Goal: Information Seeking & Learning: Learn about a topic

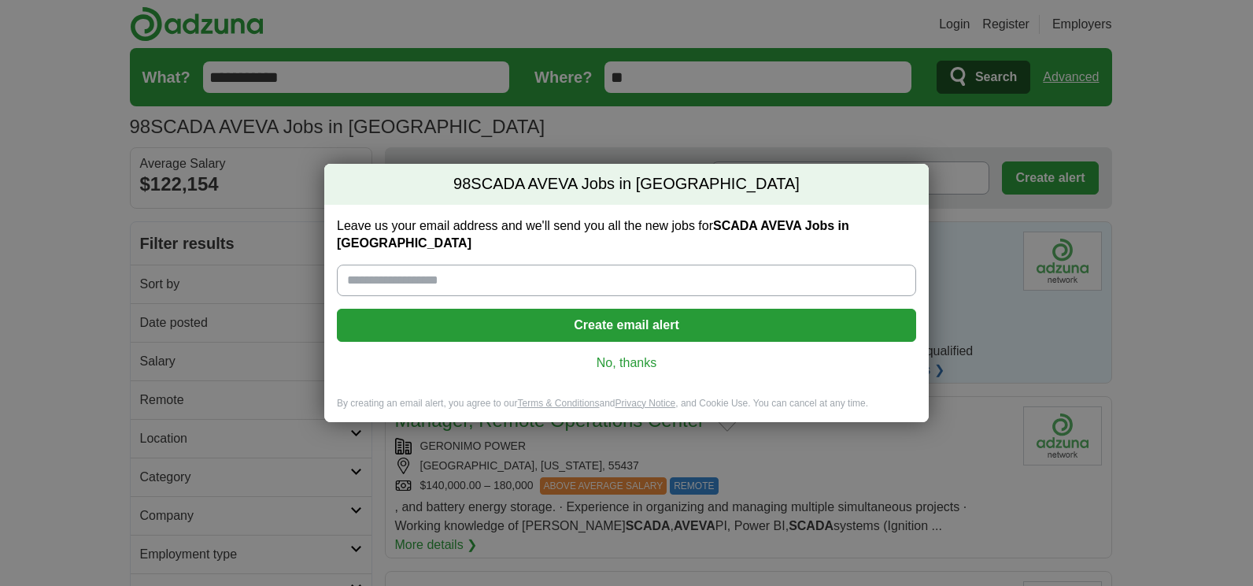
click at [699, 319] on button "Create email alert" at bounding box center [626, 325] width 579 height 33
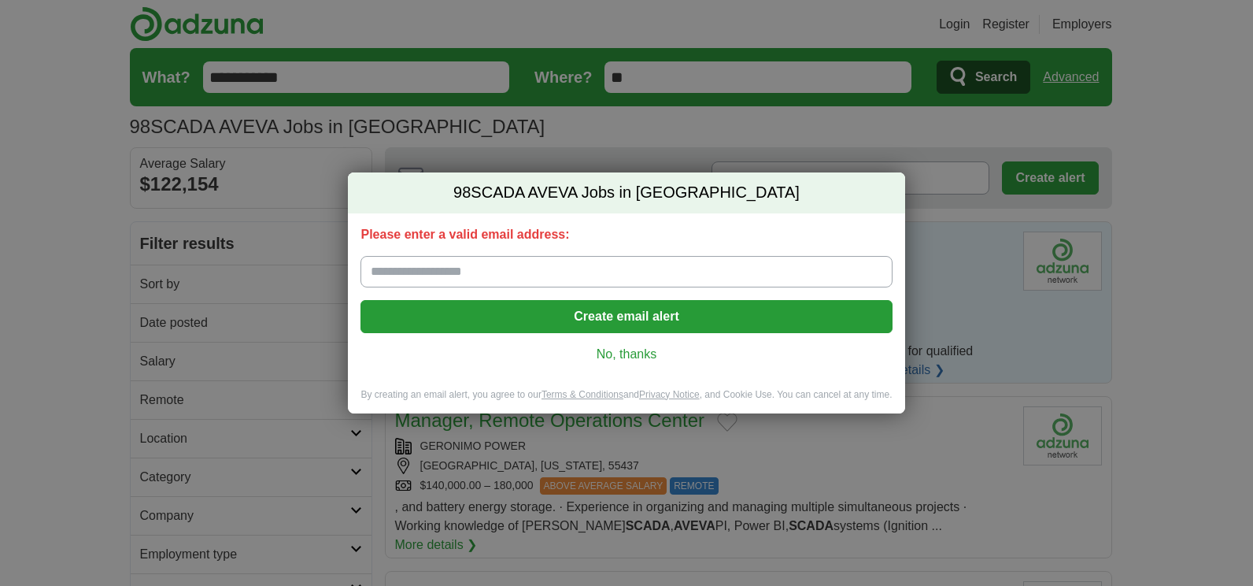
click at [591, 274] on input "Please enter a valid email address:" at bounding box center [626, 271] width 531 height 31
type input "**********"
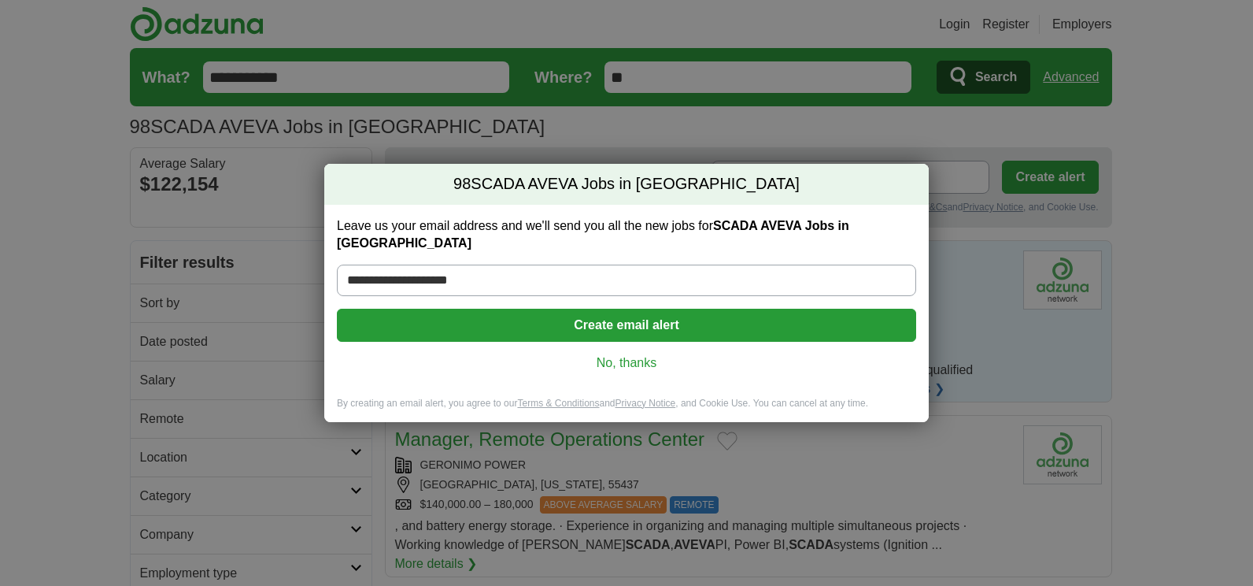
click at [615, 337] on div "**********" at bounding box center [626, 301] width 605 height 192
click at [637, 328] on button "Create email alert" at bounding box center [626, 325] width 579 height 33
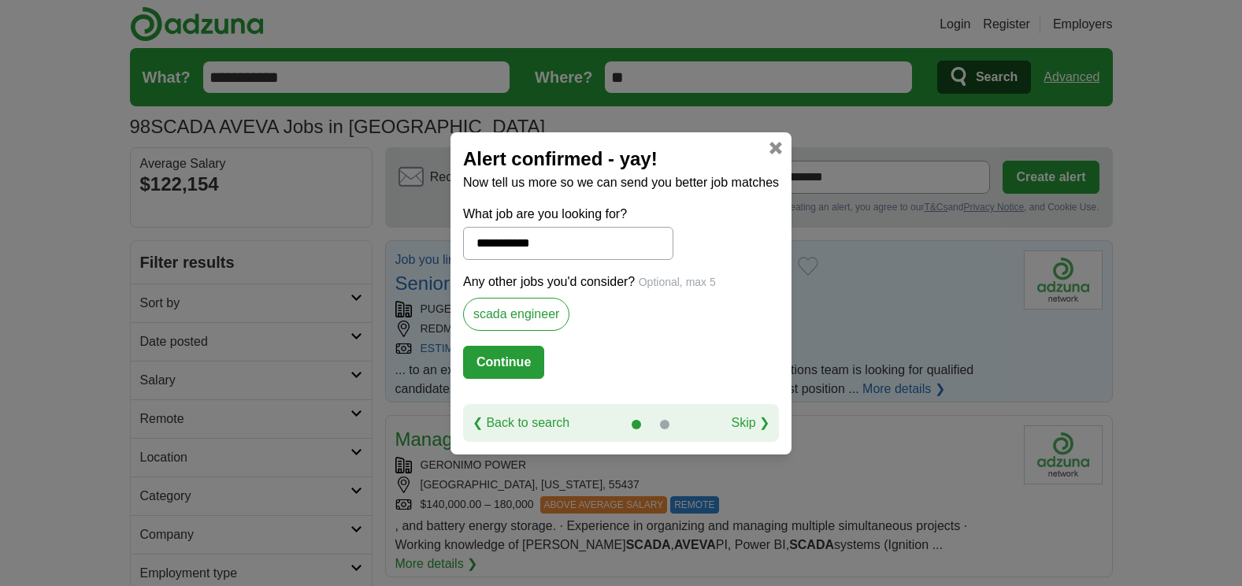
click at [751, 420] on link "Skip ❯" at bounding box center [750, 422] width 39 height 19
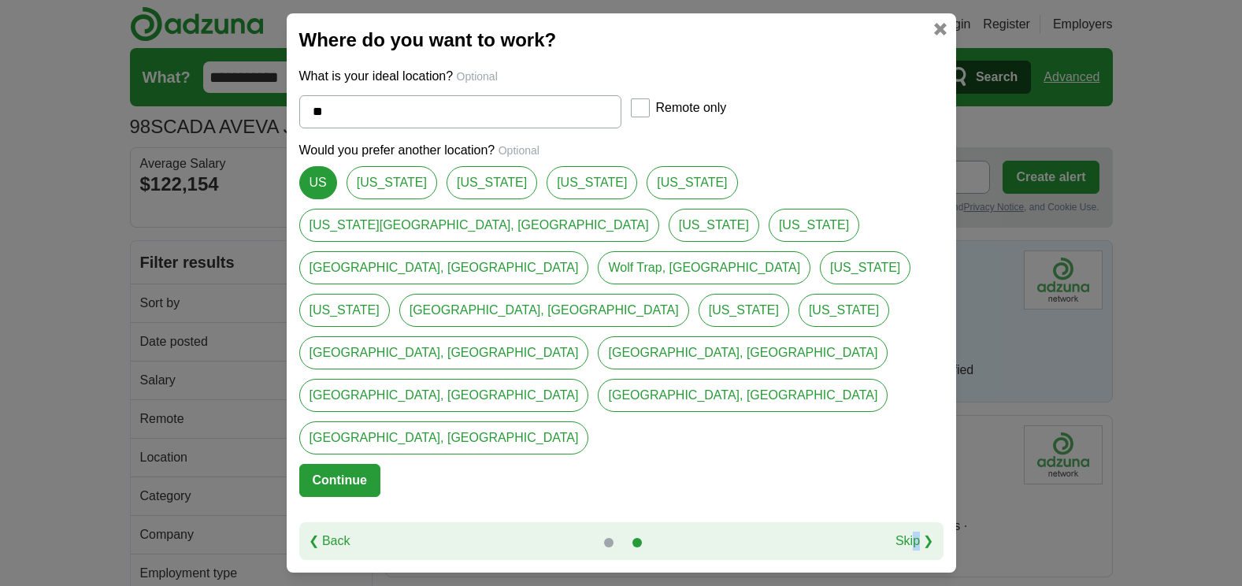
drag, startPoint x: 924, startPoint y: 461, endPoint x: 920, endPoint y: 480, distance: 19.5
click at [920, 522] on div "❮ Back Skip ❯" at bounding box center [621, 541] width 644 height 38
click at [920, 531] on link "Skip ❯" at bounding box center [914, 540] width 39 height 19
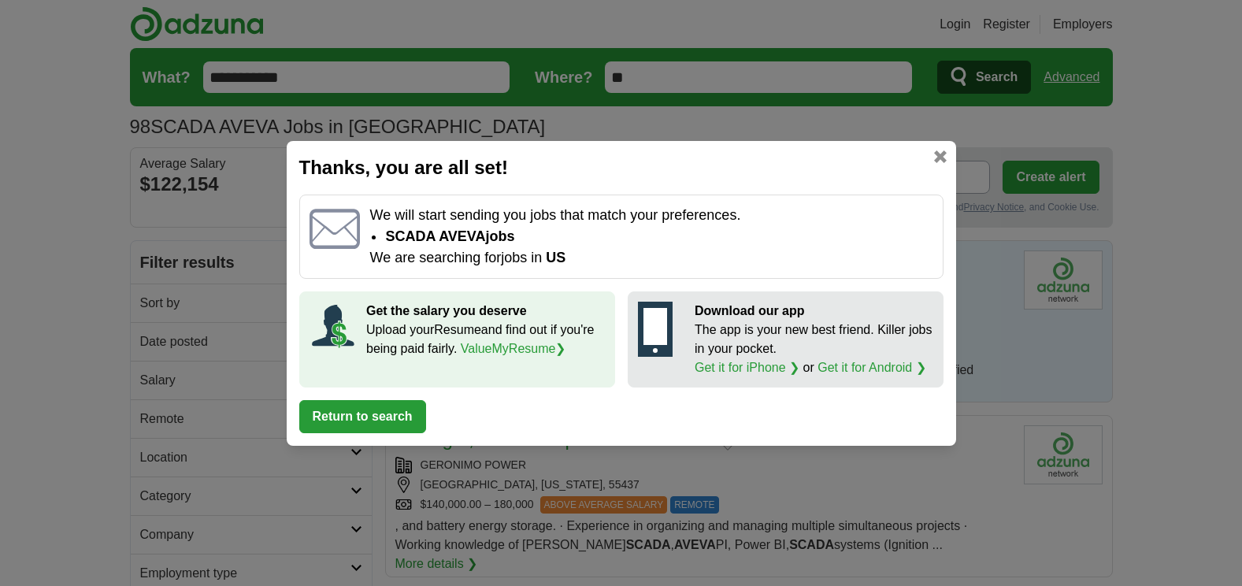
click at [935, 157] on link at bounding box center [940, 156] width 13 height 13
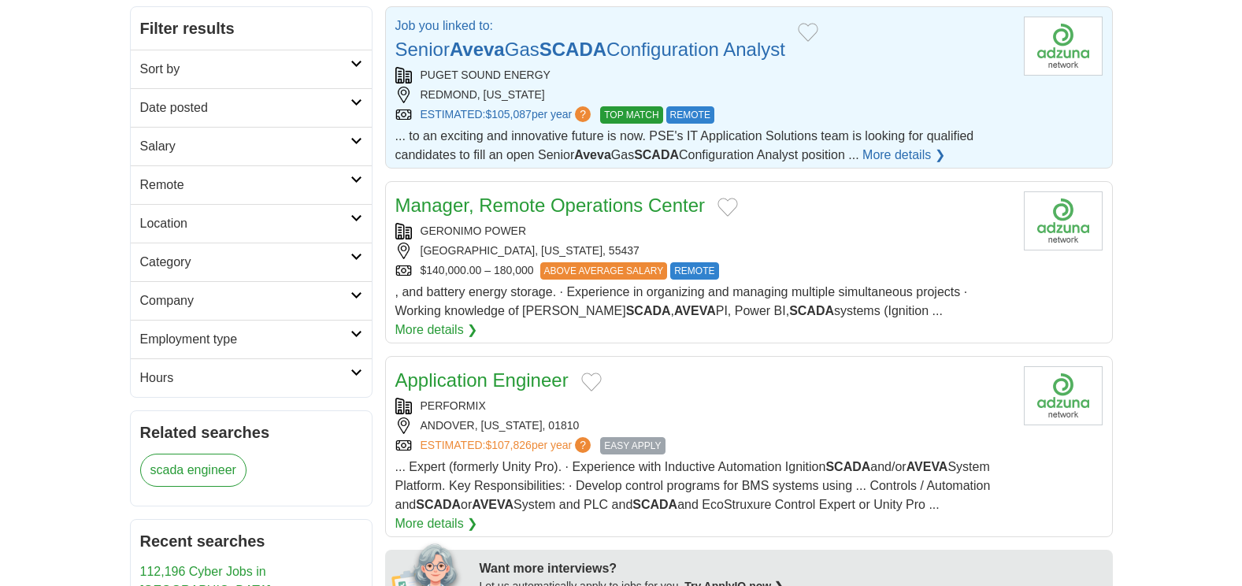
scroll to position [260, 0]
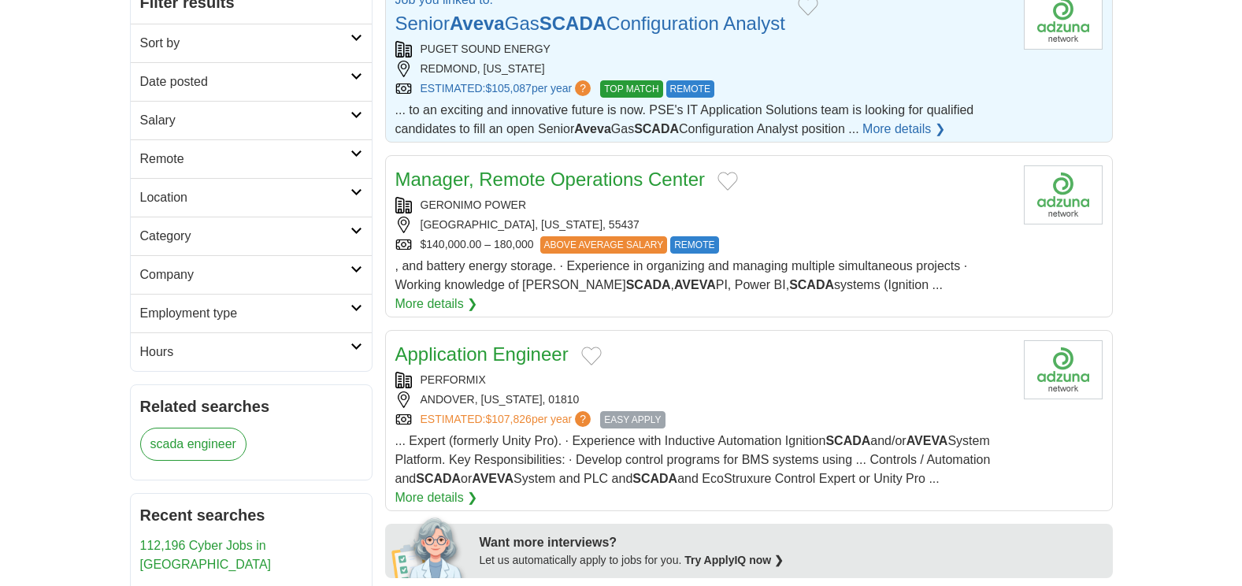
click at [549, 183] on link "Manager, Remote Operations Center" at bounding box center [550, 178] width 310 height 21
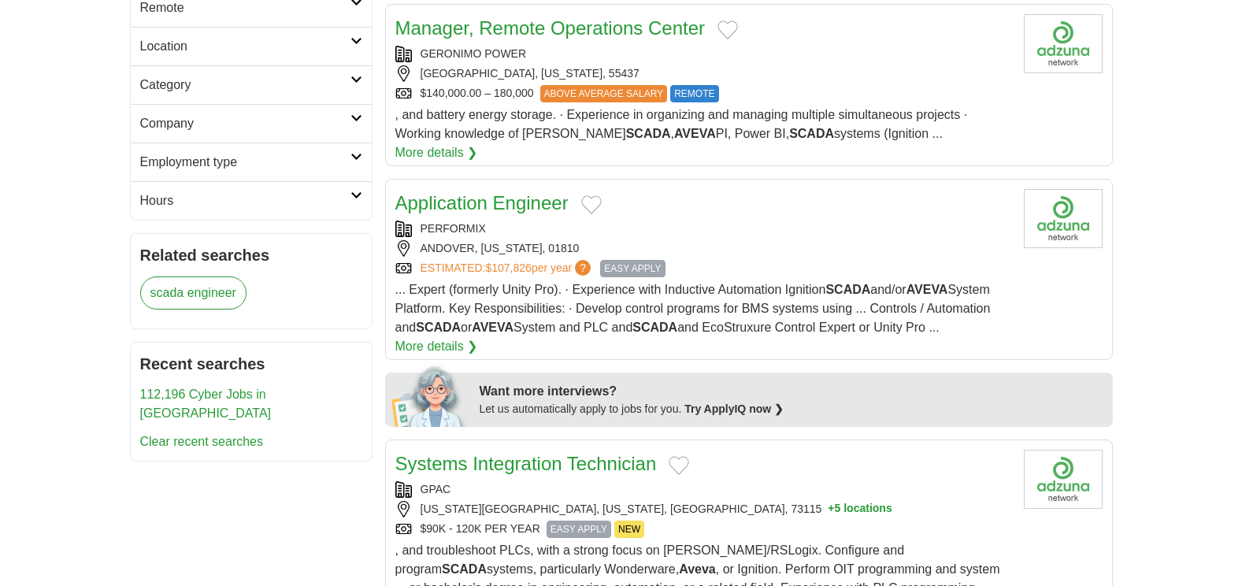
scroll to position [0, 0]
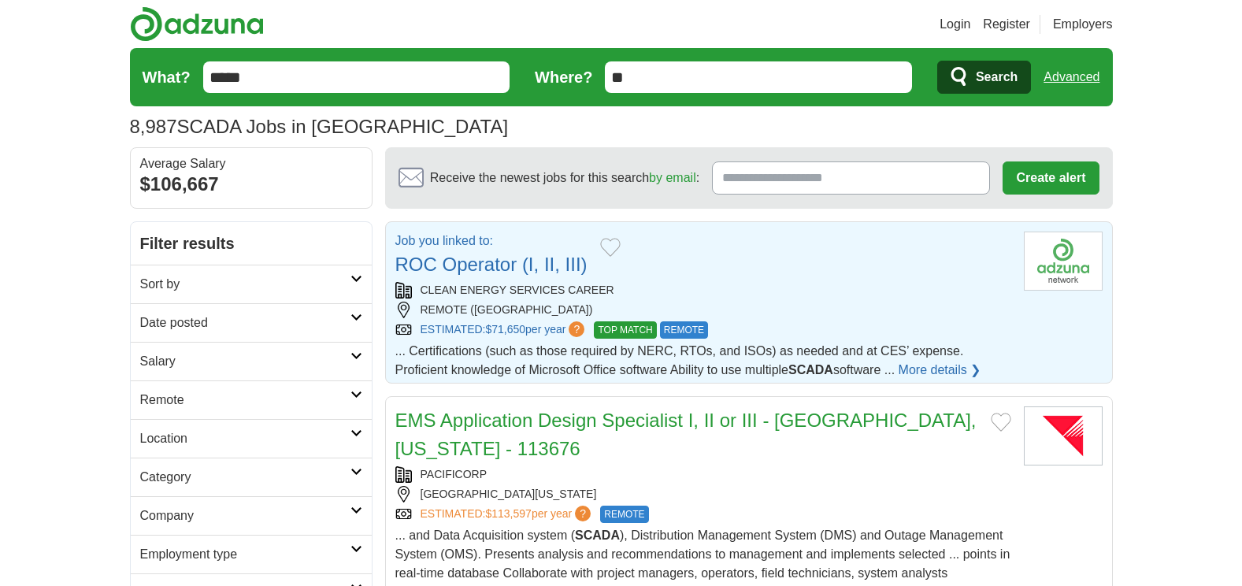
click at [686, 330] on span "REMOTE" at bounding box center [684, 329] width 48 height 17
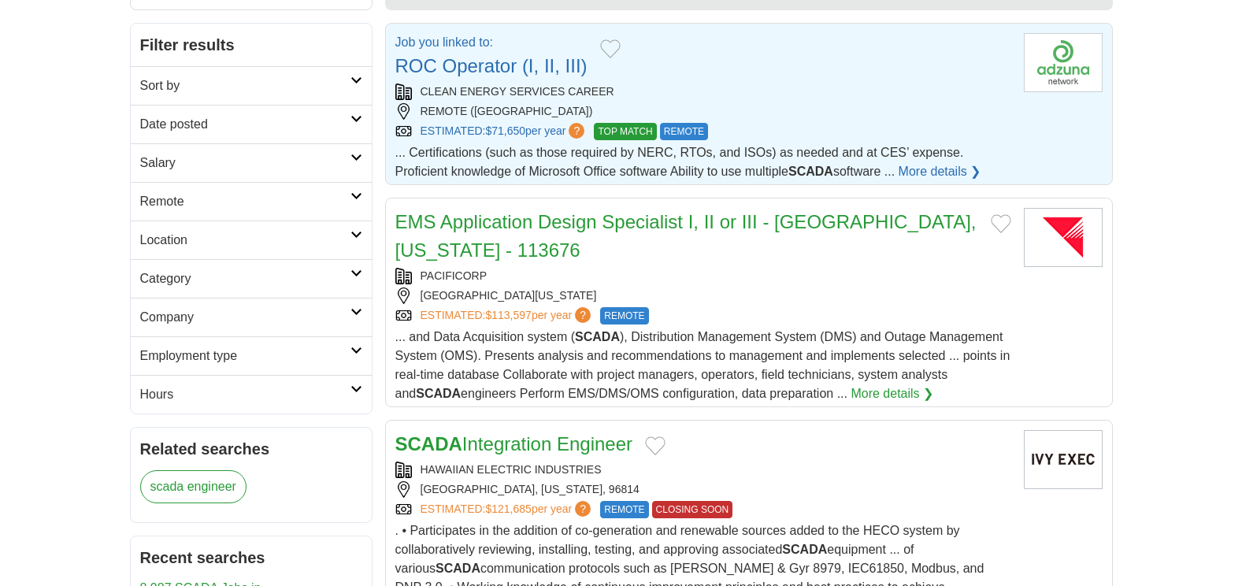
scroll to position [230, 0]
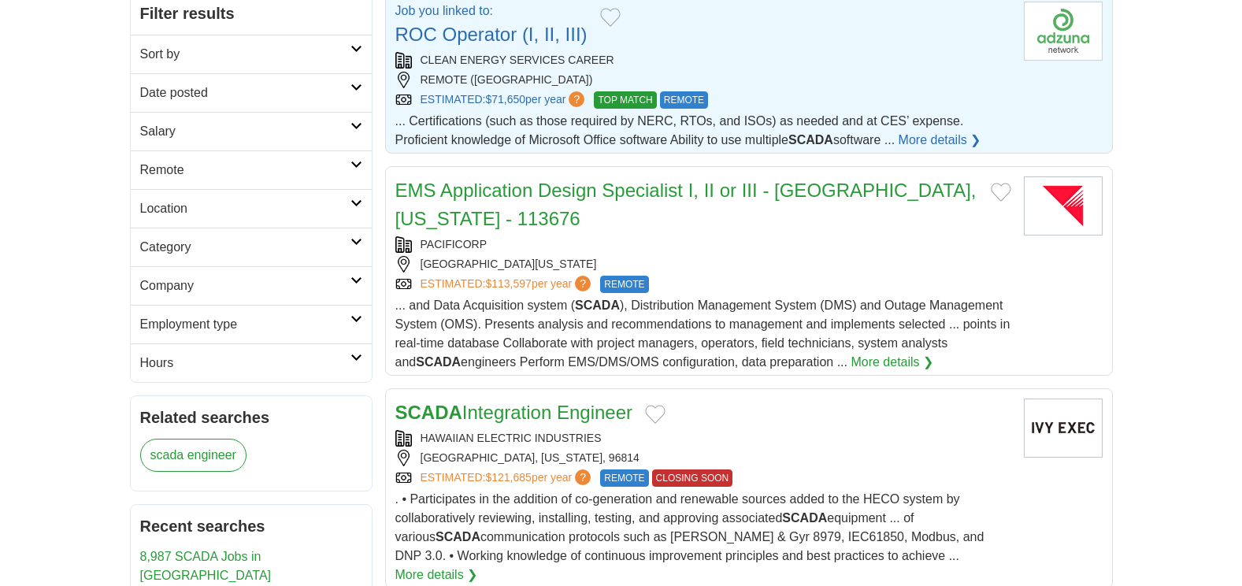
click at [494, 265] on div "PORTLAND, OREGON, 97201" at bounding box center [703, 264] width 616 height 17
